Goal: Task Accomplishment & Management: Complete application form

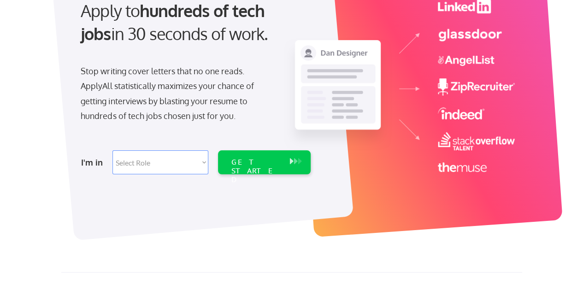
scroll to position [140, 0]
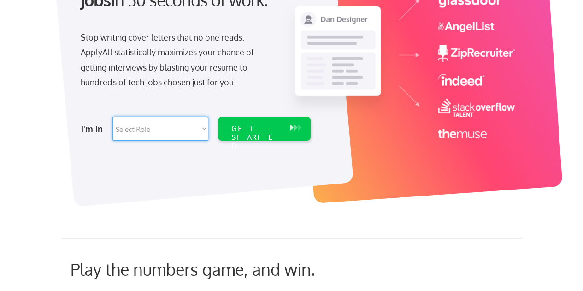
click at [196, 133] on select "Select Role Software Engineering Product Management Customer Success Sales UI/U…" at bounding box center [160, 129] width 96 height 24
select select ""product""
click at [112, 117] on select "Select Role Software Engineering Product Management Customer Success Sales UI/U…" at bounding box center [160, 129] width 96 height 24
select select ""product""
click at [275, 129] on div "GET STARTED" at bounding box center [255, 137] width 49 height 27
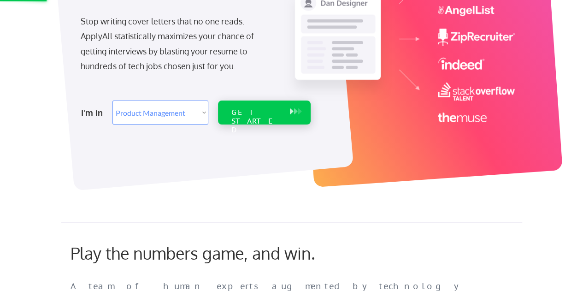
scroll to position [159, 0]
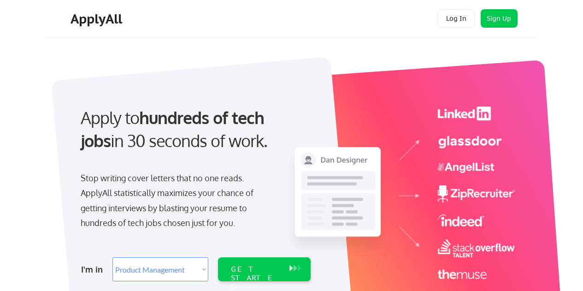
select select ""product""
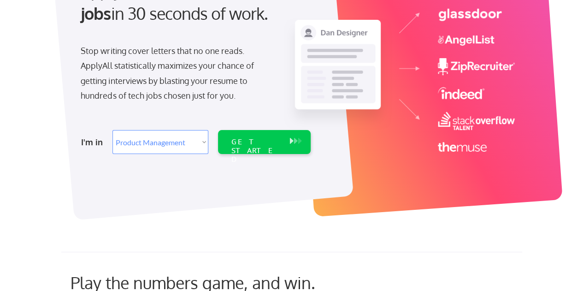
scroll to position [129, 0]
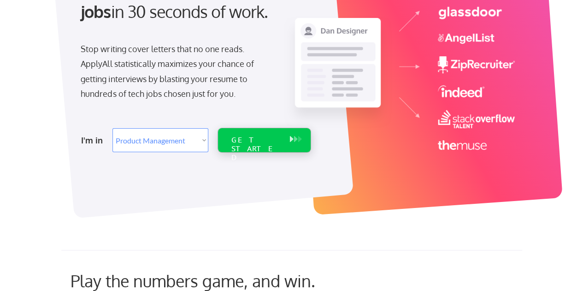
click at [236, 143] on div "GET STARTED" at bounding box center [255, 148] width 49 height 27
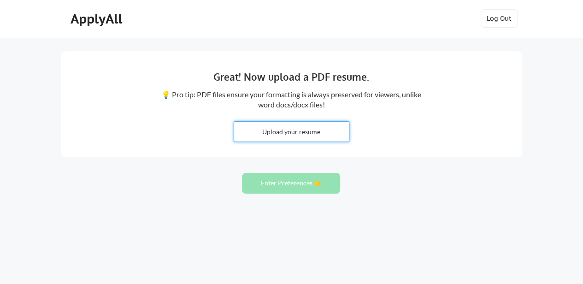
click at [296, 124] on input "file" at bounding box center [291, 132] width 115 height 20
type input "C:\fakepath\Stanley Belenkin, PMP.pdf"
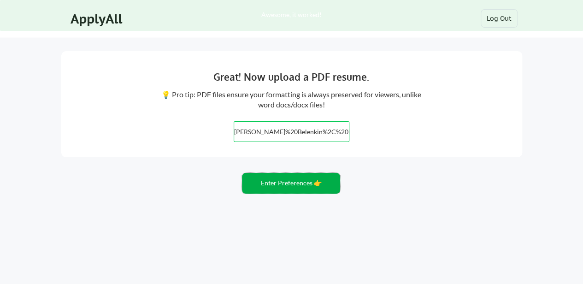
click at [301, 186] on button "Enter Preferences 👉" at bounding box center [291, 183] width 98 height 21
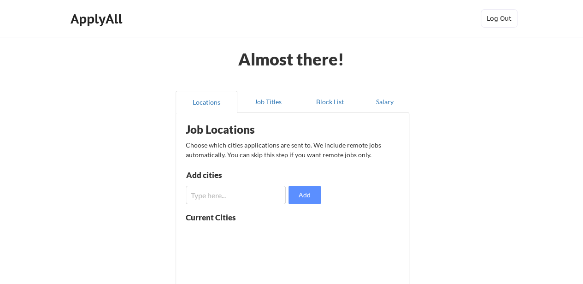
click at [478, 181] on div "Almost there! Locations Job Titles Block List Salary Job Locations Choose which…" at bounding box center [291, 225] width 583 height 451
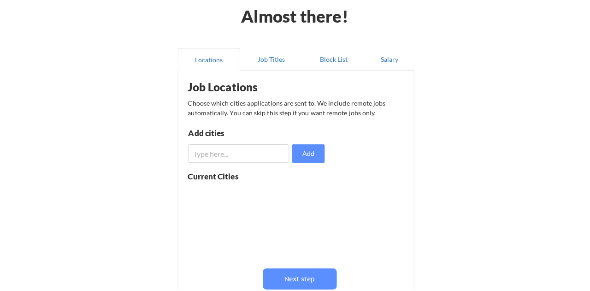
scroll to position [74, 0]
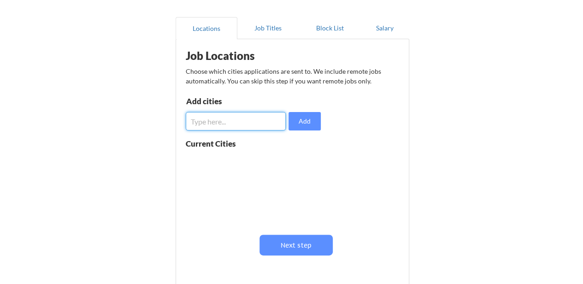
click at [241, 127] on input "input" at bounding box center [236, 121] width 100 height 18
type input "boca raton, fl"
click at [298, 119] on button "Add" at bounding box center [304, 121] width 32 height 18
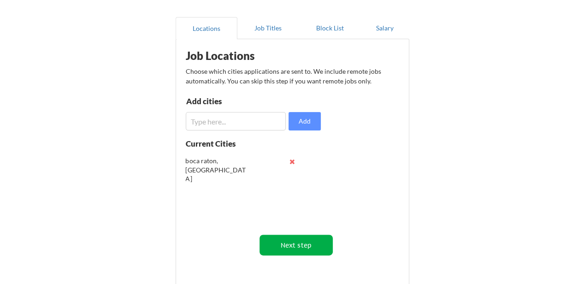
click at [299, 243] on button "Next step" at bounding box center [295, 244] width 73 height 21
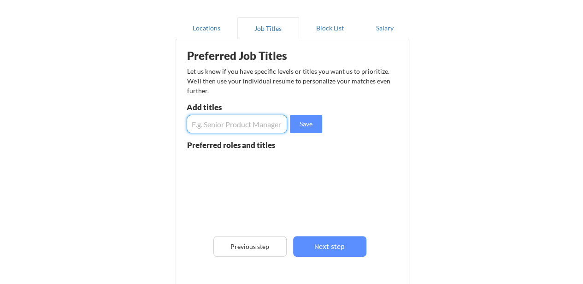
click at [242, 126] on input "input" at bounding box center [237, 124] width 101 height 18
type input "Project Manager"
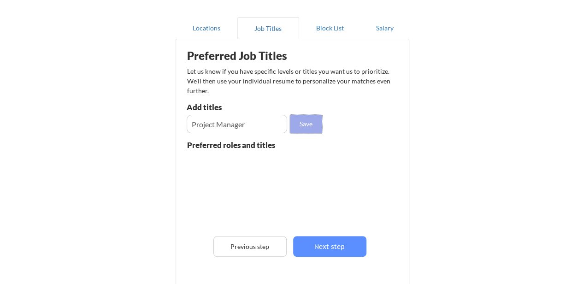
click at [312, 131] on button "Save" at bounding box center [306, 124] width 32 height 18
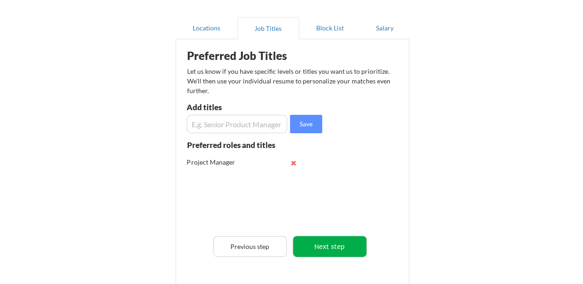
click at [328, 242] on button "Next step" at bounding box center [329, 246] width 73 height 21
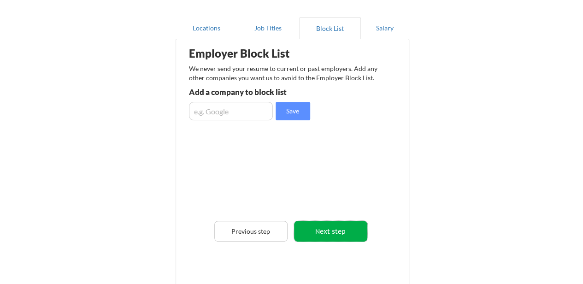
click at [330, 232] on button "Next step" at bounding box center [330, 231] width 73 height 21
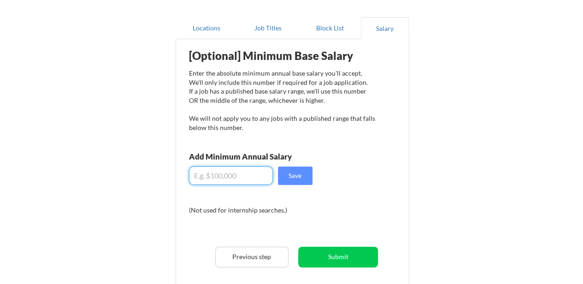
click at [214, 178] on input "input" at bounding box center [231, 175] width 84 height 18
type input "$160,000"
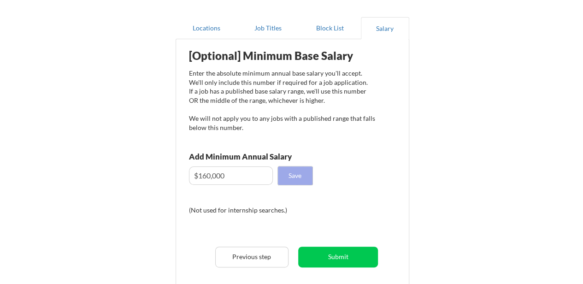
click at [295, 178] on button "Save" at bounding box center [295, 175] width 35 height 18
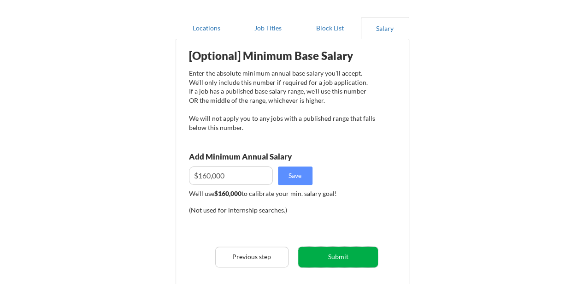
click at [345, 257] on button "Submit" at bounding box center [338, 256] width 80 height 21
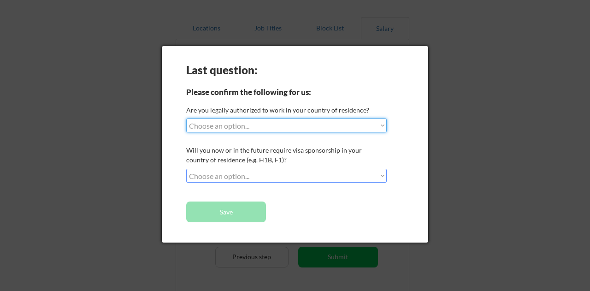
click at [340, 125] on select "Choose an option... Yes, I am a US Citizen Yes, I am a Canadian Citizen Yes, I …" at bounding box center [286, 125] width 200 height 14
select select ""yes__i_am_a_us_citizen""
click at [186, 118] on select "Choose an option... Yes, I am a US Citizen Yes, I am a Canadian Citizen Yes, I …" at bounding box center [286, 125] width 200 height 14
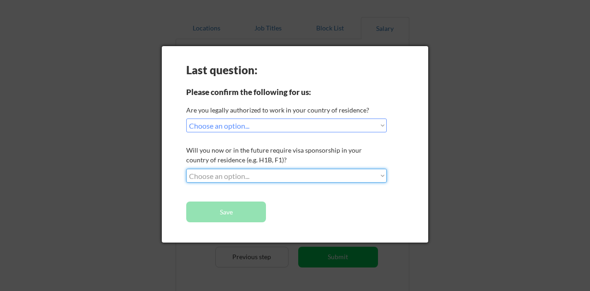
click at [331, 171] on select "Choose an option... No, I will not need sponsorship Yes, I will need sponsorship" at bounding box center [286, 176] width 200 height 14
select select ""no__i_will_not_need_sponsorship""
click at [186, 169] on select "Choose an option... No, I will not need sponsorship Yes, I will need sponsorship" at bounding box center [286, 176] width 200 height 14
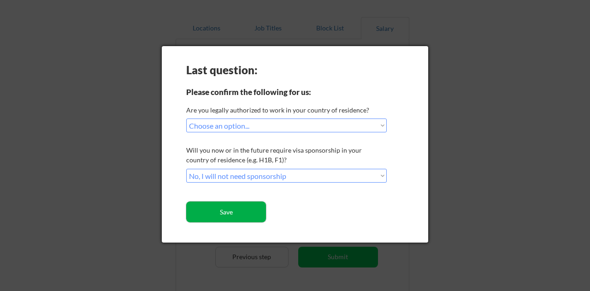
click at [244, 211] on button "Save" at bounding box center [226, 211] width 80 height 21
